Goal: Task Accomplishment & Management: Complete application form

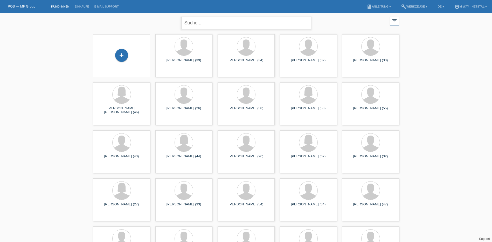
click at [241, 20] on input "text" at bounding box center [246, 23] width 130 height 12
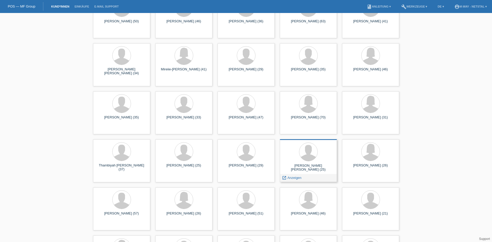
scroll to position [664, 0]
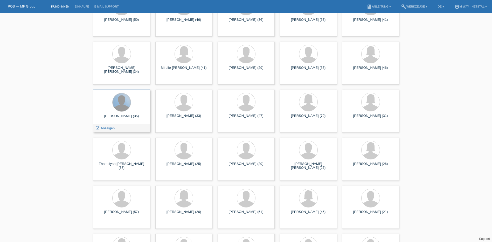
type input "marj"
click at [116, 106] on div at bounding box center [121, 102] width 18 height 18
click at [106, 128] on span "Anzeigen" at bounding box center [108, 128] width 14 height 4
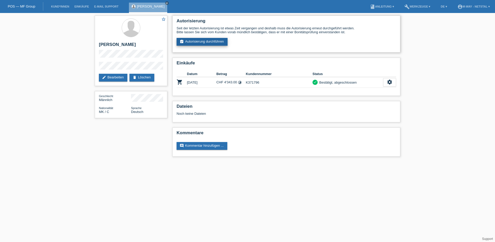
click at [200, 45] on link "assignment_turned_in Autorisierung durchführen" at bounding box center [202, 42] width 51 height 8
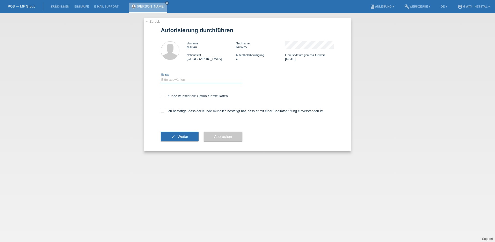
click at [172, 81] on select "Bitte auswählen CHF 1.00 - CHF 499.00 CHF 500.00 - CHF 1'999.00 CHF 2'000.00 - …" at bounding box center [202, 79] width 82 height 6
select select "3"
click at [161, 76] on select "Bitte auswählen CHF 1.00 - CHF 499.00 CHF 500.00 - CHF 1'999.00 CHF 2'000.00 - …" at bounding box center [202, 79] width 82 height 6
click at [182, 94] on label "Kunde wünscht die Option für fixe Raten" at bounding box center [194, 96] width 67 height 4
click at [164, 94] on input "Kunde wünscht die Option für fixe Raten" at bounding box center [162, 95] width 3 height 3
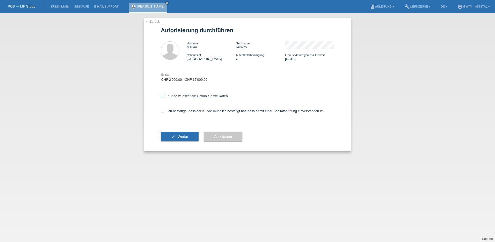
checkbox input "true"
click at [181, 105] on div "Ich bestätige, dass der Kunde mündlich bestätigt hat, dass er mit einer Bonität…" at bounding box center [248, 113] width 174 height 18
click at [181, 110] on label "Ich bestätige, dass der Kunde mündlich bestätigt hat, dass er mit einer Bonität…" at bounding box center [243, 111] width 164 height 4
click at [164, 110] on input "Ich bestätige, dass der Kunde mündlich bestätigt hat, dass er mit einer Bonität…" at bounding box center [162, 110] width 3 height 3
checkbox input "true"
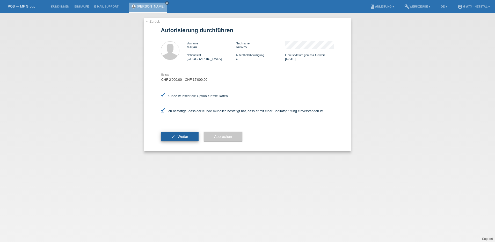
click at [178, 136] on span "Weiter" at bounding box center [183, 136] width 11 height 4
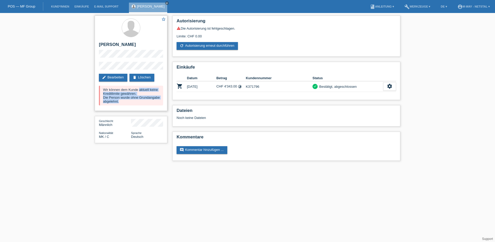
drag, startPoint x: 101, startPoint y: 91, endPoint x: 156, endPoint y: 108, distance: 57.6
click at [156, 108] on div "star_border [PERSON_NAME] edit Bearbeiten delete Löschen Wir können dem Kunde a…" at bounding box center [131, 63] width 73 height 95
click at [216, 46] on link "refresh Autorisierung erneut durchführen" at bounding box center [207, 46] width 61 height 8
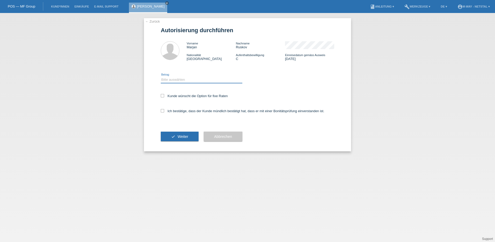
click at [187, 81] on select "Bitte auswählen CHF 1.00 - CHF 499.00 CHF 500.00 - CHF 1'999.00 CHF 2'000.00 - …" at bounding box center [202, 79] width 82 height 6
select select "2"
click at [161, 76] on select "Bitte auswählen CHF 1.00 - CHF 499.00 CHF 500.00 - CHF 1'999.00 CHF 2'000.00 - …" at bounding box center [202, 79] width 82 height 6
click at [179, 91] on div "Kunde wünscht die Option für fixe Raten" at bounding box center [248, 96] width 174 height 15
click at [180, 98] on div "Kunde wünscht die Option für fixe Raten" at bounding box center [248, 96] width 174 height 15
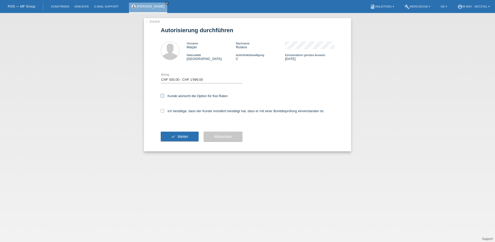
click at [180, 96] on label "Kunde wünscht die Option für fixe Raten" at bounding box center [194, 96] width 67 height 4
click at [164, 96] on input "Kunde wünscht die Option für fixe Raten" at bounding box center [162, 95] width 3 height 3
checkbox input "true"
click at [183, 112] on label "Ich bestätige, dass der Kunde mündlich bestätigt hat, dass er mit einer Bonität…" at bounding box center [243, 111] width 164 height 4
click at [164, 112] on input "Ich bestätige, dass der Kunde mündlich bestätigt hat, dass er mit einer Bonität…" at bounding box center [162, 110] width 3 height 3
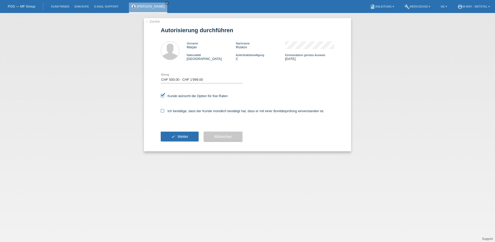
checkbox input "true"
click at [177, 135] on button "check Weiter" at bounding box center [180, 136] width 38 height 10
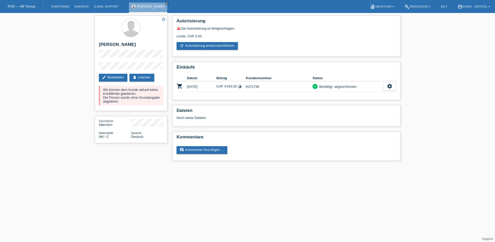
click at [20, 7] on link "POS — MF Group" at bounding box center [21, 6] width 27 height 4
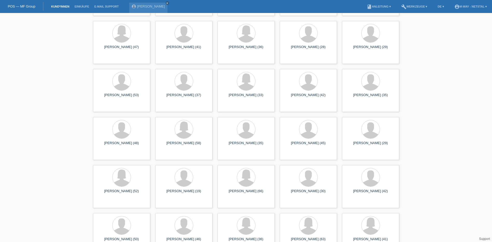
scroll to position [441, 0]
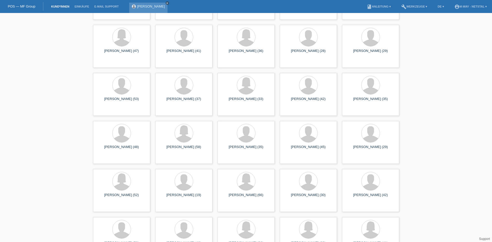
click at [166, 3] on icon "close" at bounding box center [167, 3] width 3 height 3
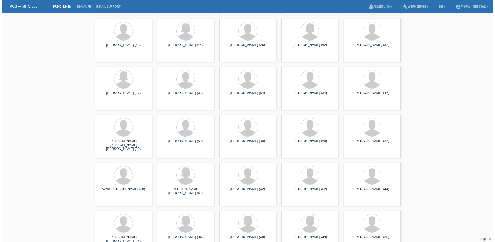
scroll to position [0, 0]
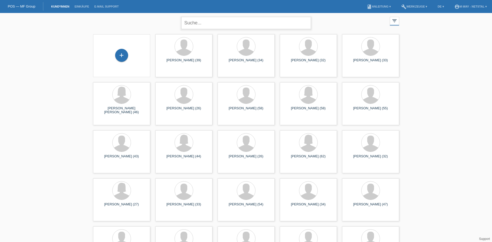
click at [242, 27] on input "text" at bounding box center [246, 23] width 130 height 12
type input "elmi"
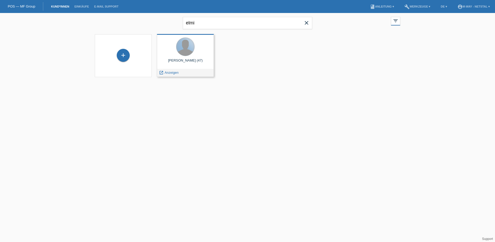
click at [185, 47] on div at bounding box center [185, 47] width 18 height 18
click at [170, 70] on div "launch Anzeigen" at bounding box center [168, 73] width 23 height 8
click at [171, 73] on span "Anzeigen" at bounding box center [172, 72] width 14 height 4
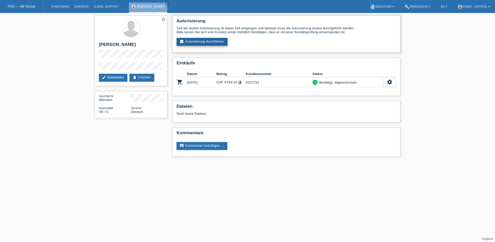
click at [202, 42] on link "assignment_turned_in Autorisierung durchführen" at bounding box center [202, 42] width 51 height 8
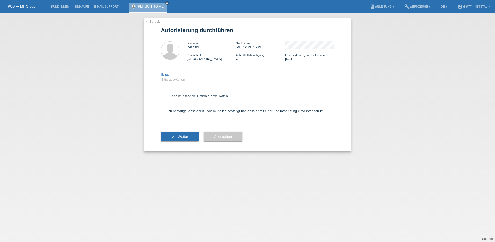
click at [191, 82] on select "Bitte auswählen CHF 1.00 - CHF 499.00 CHF 500.00 - CHF 1'999.00 CHF 2'000.00 - …" at bounding box center [202, 79] width 82 height 6
select select "3"
click at [161, 76] on select "Bitte auswählen CHF 1.00 - CHF 499.00 CHF 500.00 - CHF 1'999.00 CHF 2'000.00 - …" at bounding box center [202, 79] width 82 height 6
click at [167, 95] on label "Kunde wünscht die Option für fixe Raten" at bounding box center [194, 96] width 67 height 4
click at [164, 95] on input "Kunde wünscht die Option für fixe Raten" at bounding box center [162, 95] width 3 height 3
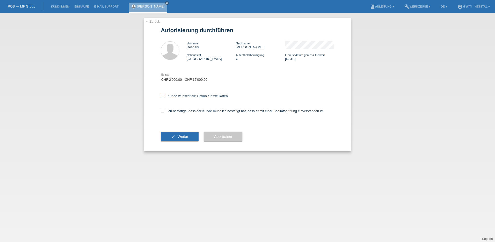
checkbox input "true"
click at [167, 111] on label "Ich bestätige, dass der Kunde mündlich bestätigt hat, dass er mit einer Bonität…" at bounding box center [243, 111] width 164 height 4
click at [164, 111] on input "Ich bestätige, dass der Kunde mündlich bestätigt hat, dass er mit einer Bonität…" at bounding box center [162, 110] width 3 height 3
checkbox input "true"
click at [178, 141] on button "check Weiter" at bounding box center [180, 136] width 38 height 10
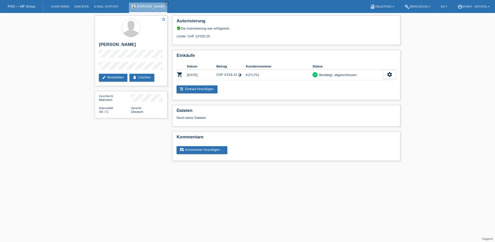
click at [15, 7] on link "POS — MF Group" at bounding box center [21, 6] width 27 height 4
